Goal: Information Seeking & Learning: Find specific fact

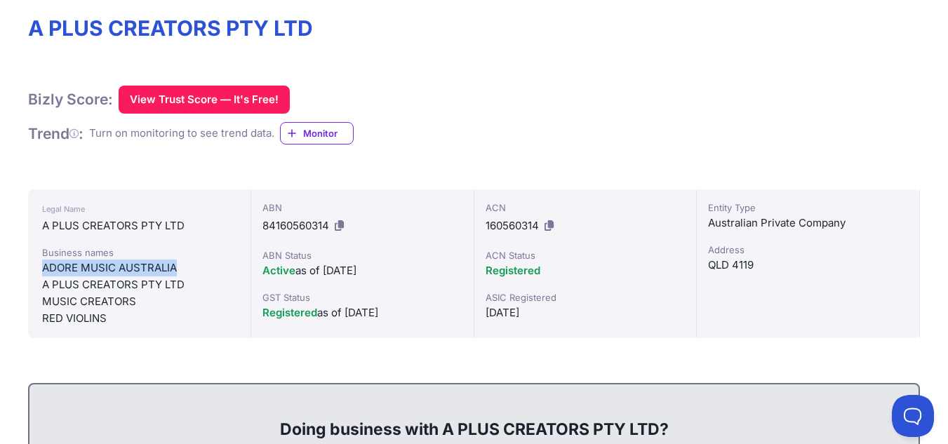
drag, startPoint x: 43, startPoint y: 264, endPoint x: 184, endPoint y: 262, distance: 141.0
click at [184, 262] on div "ADORE MUSIC AUSTRALIA" at bounding box center [139, 268] width 194 height 17
click at [177, 310] on div "RED VIOLINS" at bounding box center [139, 318] width 194 height 17
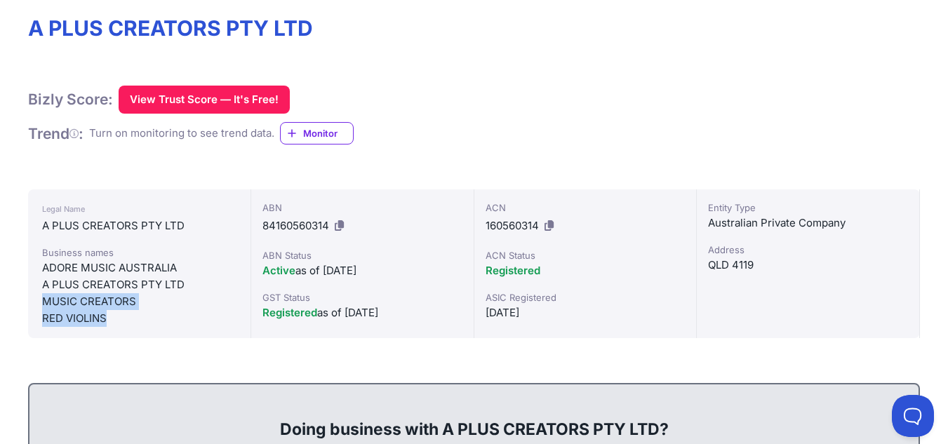
drag, startPoint x: 42, startPoint y: 303, endPoint x: 120, endPoint y: 318, distance: 79.4
click at [120, 318] on div "Business names ADORE MUSIC AUSTRALIA A PLUS CREATORS PTY LTD MUSIC CREATORS RED…" at bounding box center [139, 285] width 194 height 81
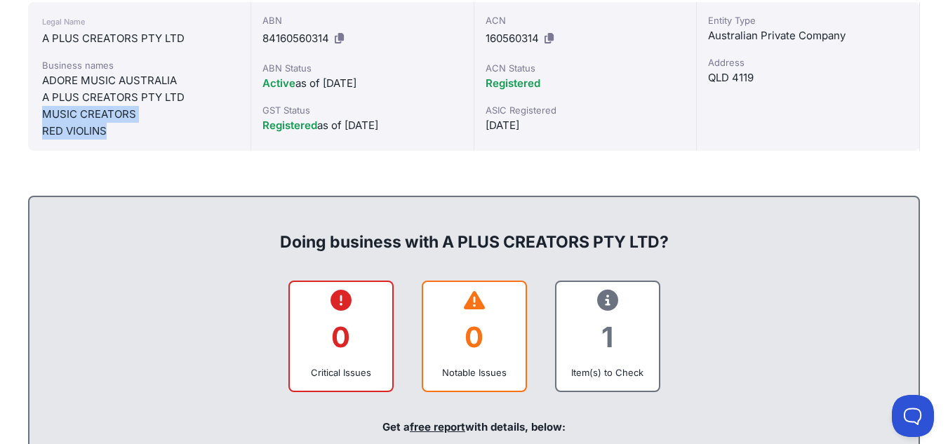
scroll to position [270, 0]
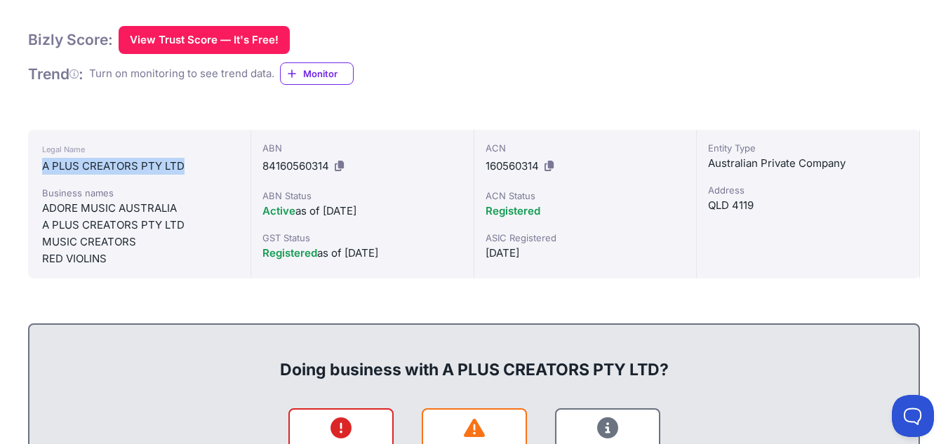
drag, startPoint x: 43, startPoint y: 163, endPoint x: 188, endPoint y: 162, distance: 145.2
click at [188, 162] on div "A PLUS CREATORS PTY LTD" at bounding box center [139, 166] width 194 height 17
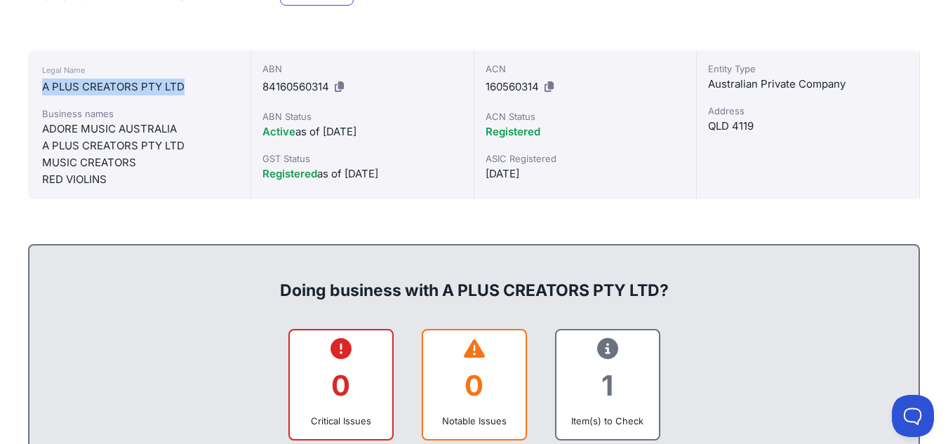
scroll to position [340, 0]
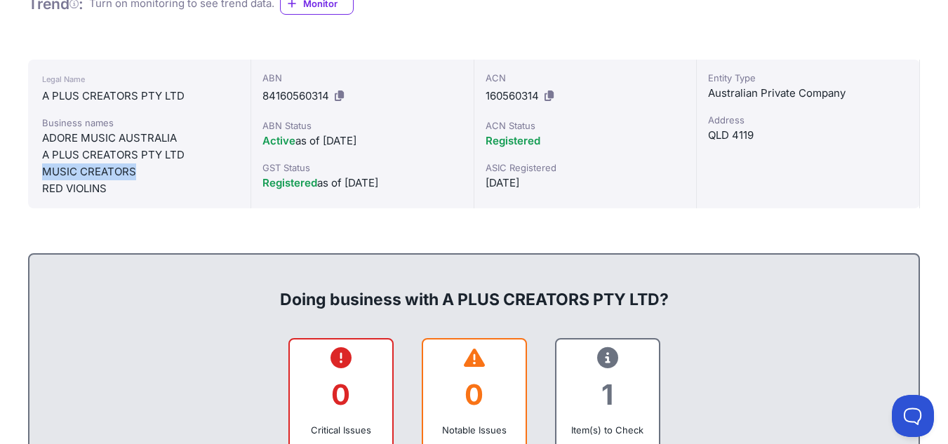
drag, startPoint x: 41, startPoint y: 171, endPoint x: 141, endPoint y: 175, distance: 99.7
click at [141, 175] on div "Legal Name A PLUS CREATORS PTY LTD Business names ADORE MUSIC AUSTRALIA A PLUS …" at bounding box center [139, 134] width 223 height 149
